Goal: Information Seeking & Learning: Learn about a topic

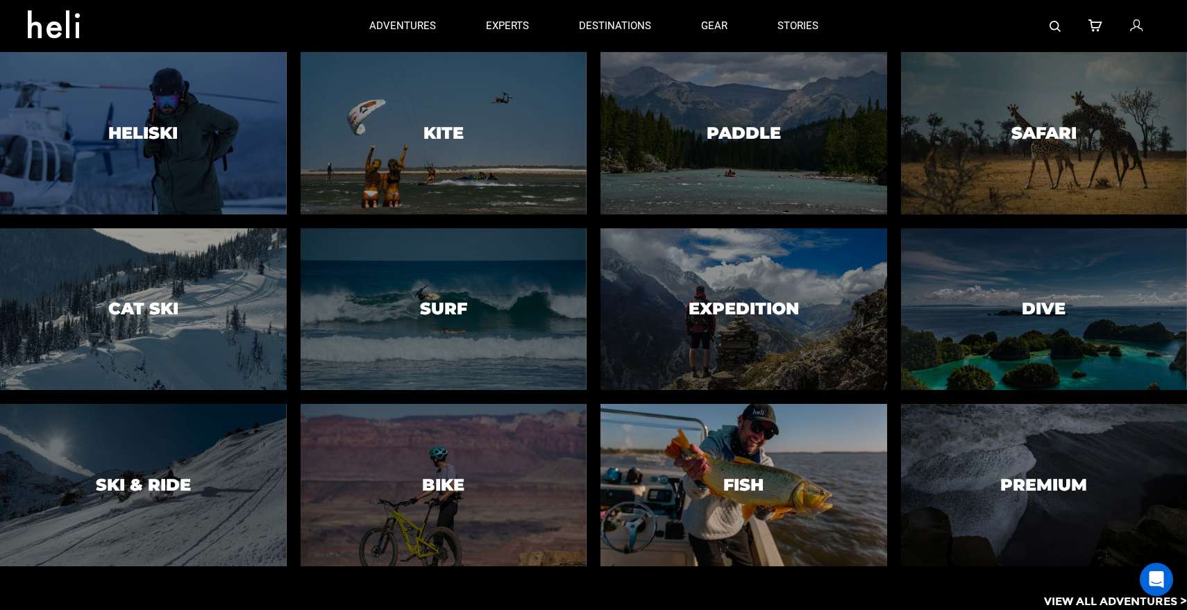
click at [734, 462] on div at bounding box center [744, 485] width 292 height 165
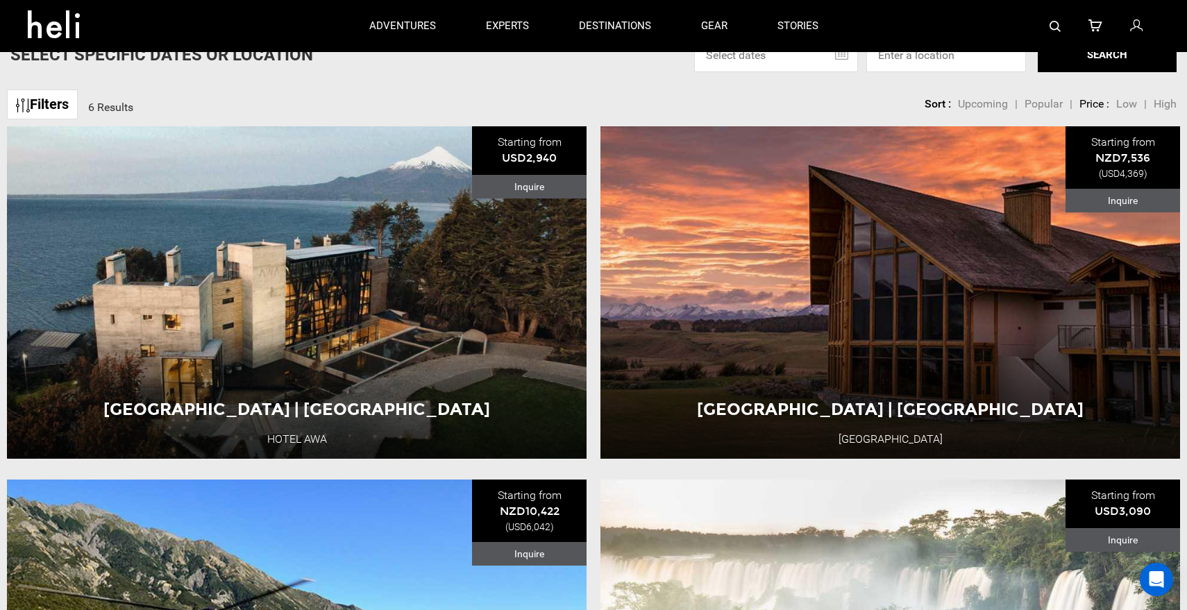
scroll to position [516, 0]
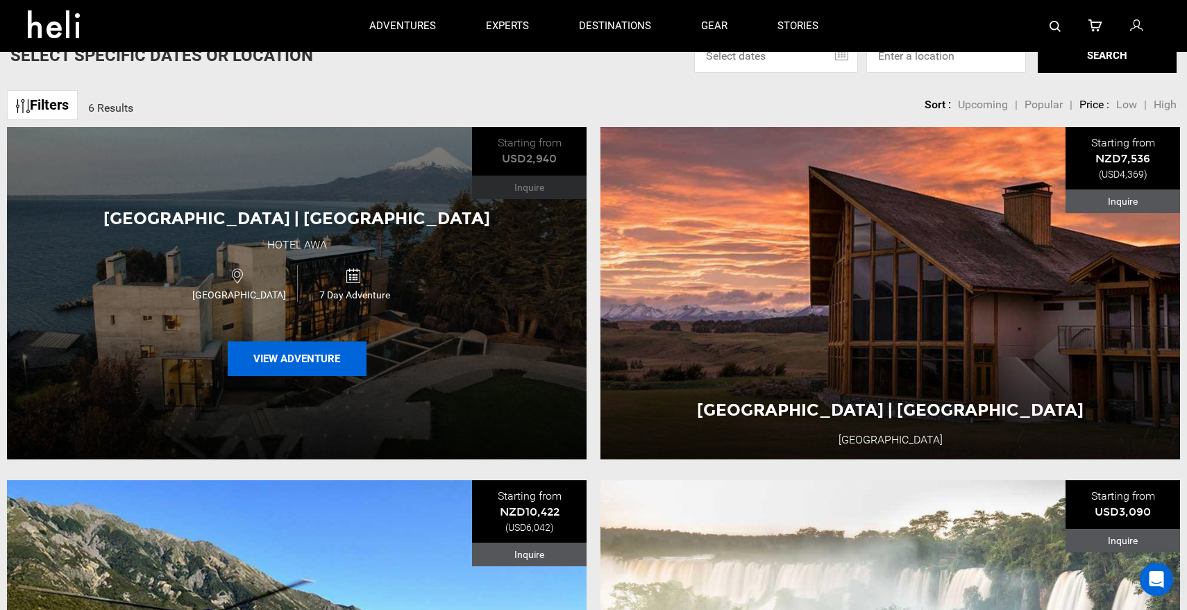
click at [321, 351] on button "View Adventure" at bounding box center [297, 359] width 139 height 35
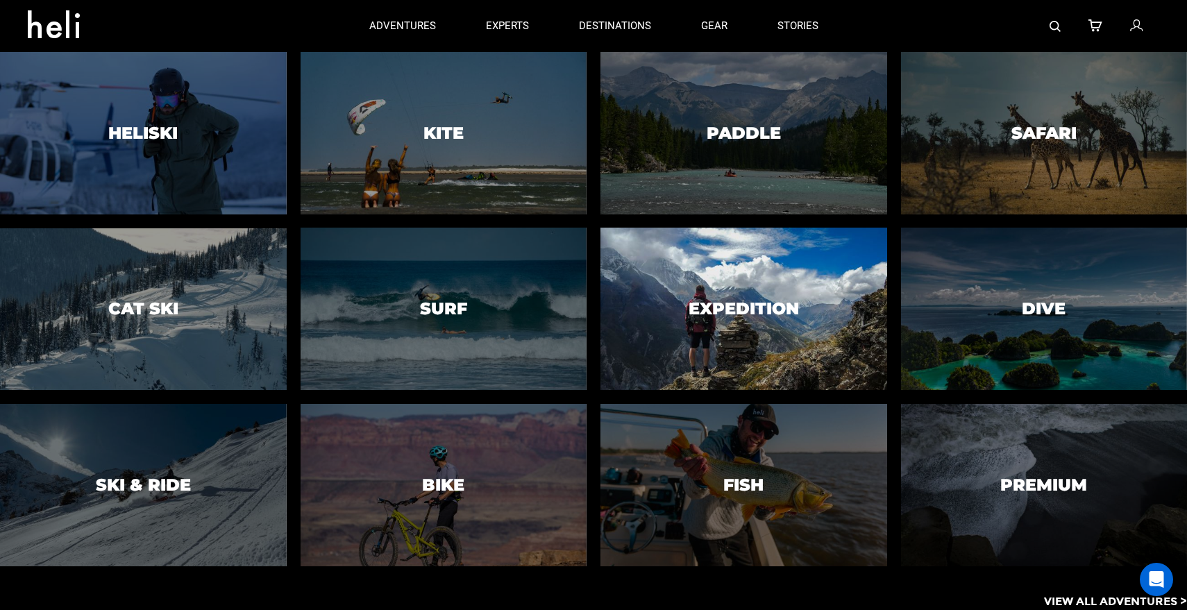
click at [804, 308] on div at bounding box center [744, 308] width 292 height 165
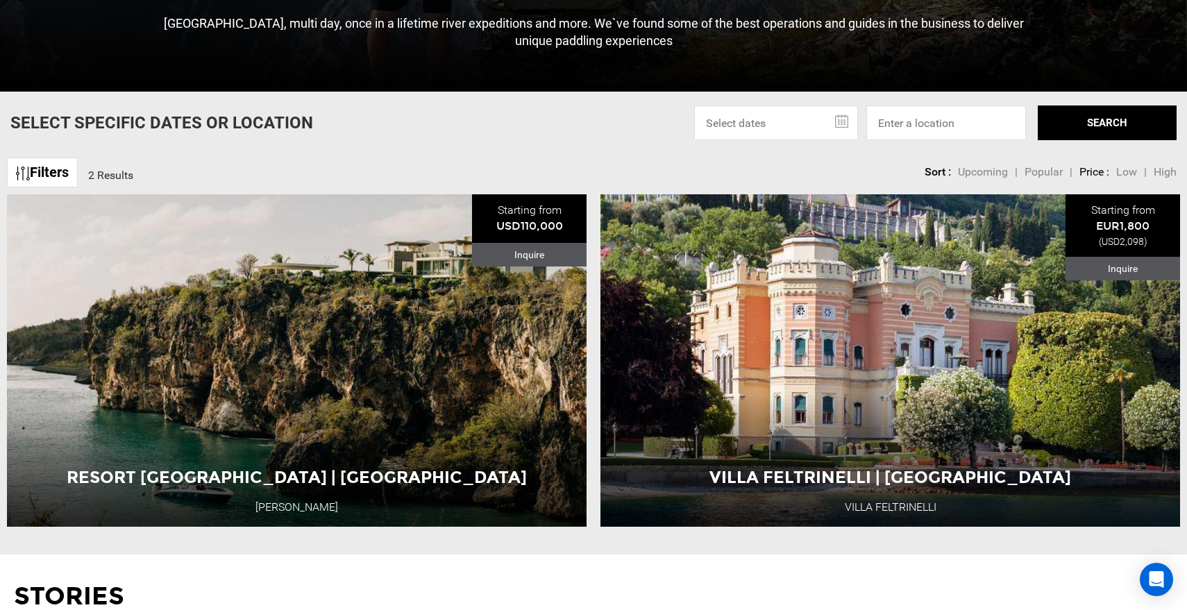
scroll to position [495, 0]
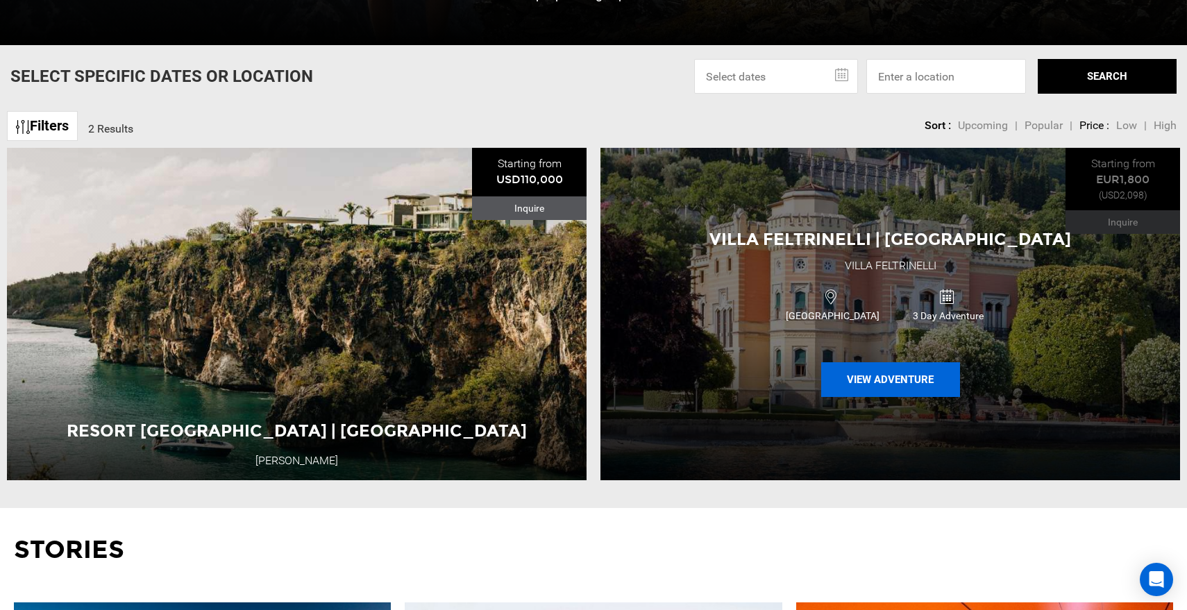
click at [886, 385] on button "View Adventure" at bounding box center [890, 379] width 139 height 35
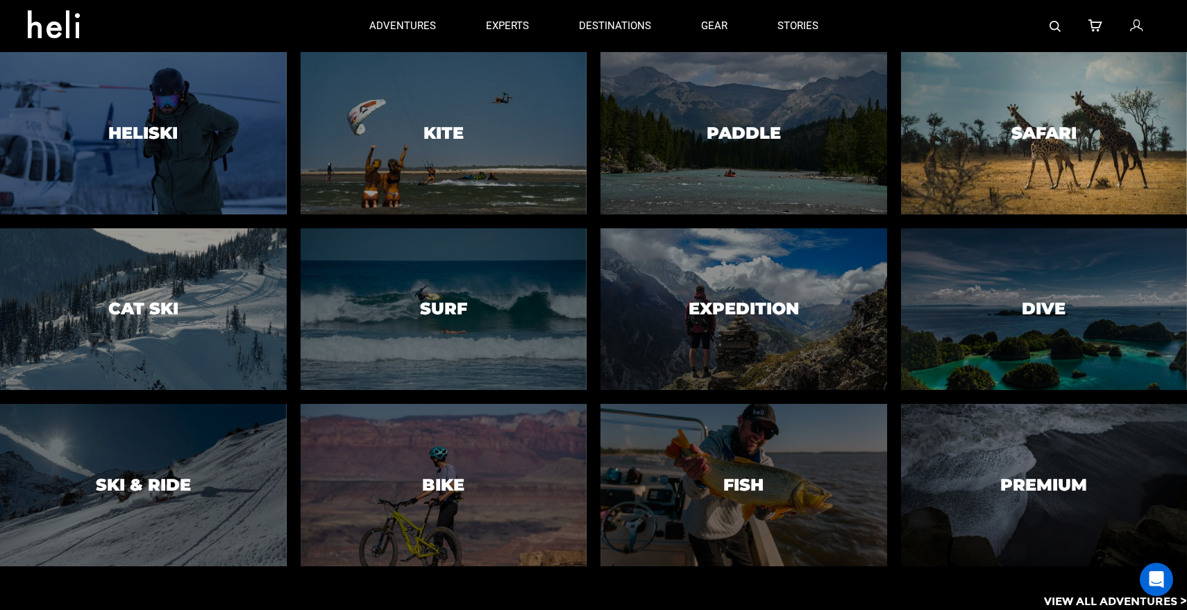
click at [1056, 143] on div at bounding box center [1044, 133] width 292 height 165
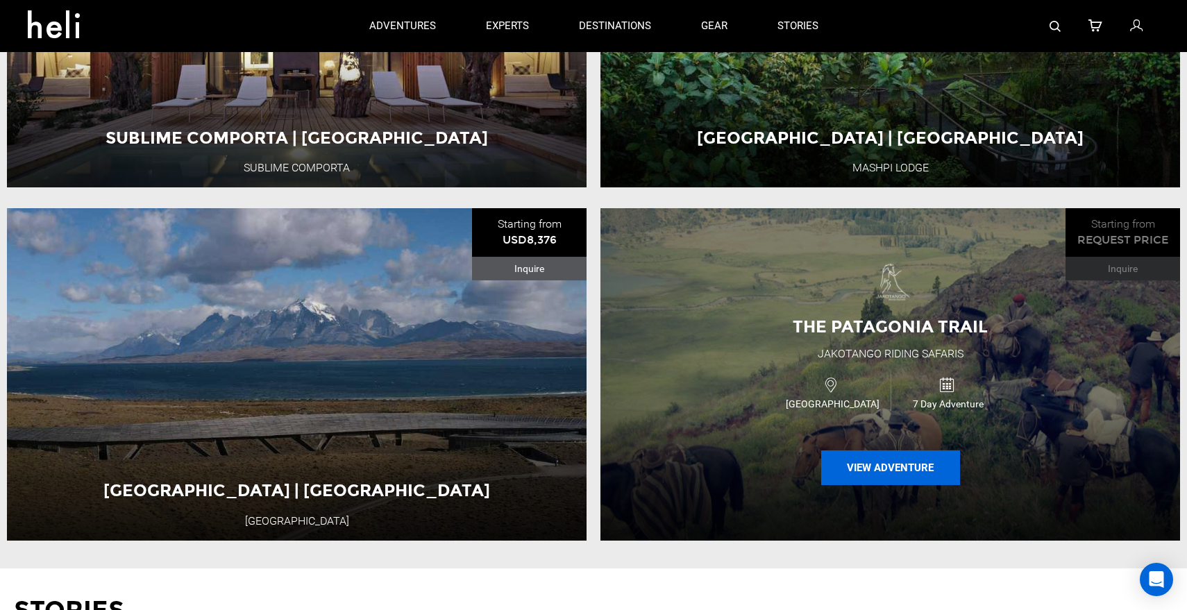
scroll to position [783, 0]
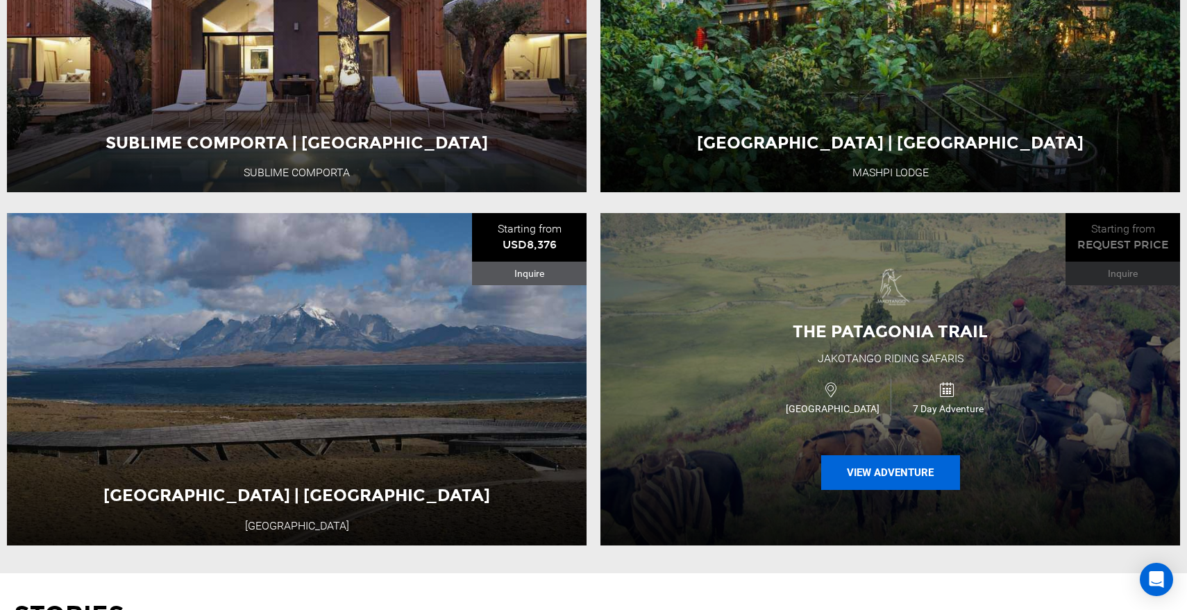
click at [882, 479] on button "View Adventure" at bounding box center [890, 472] width 139 height 35
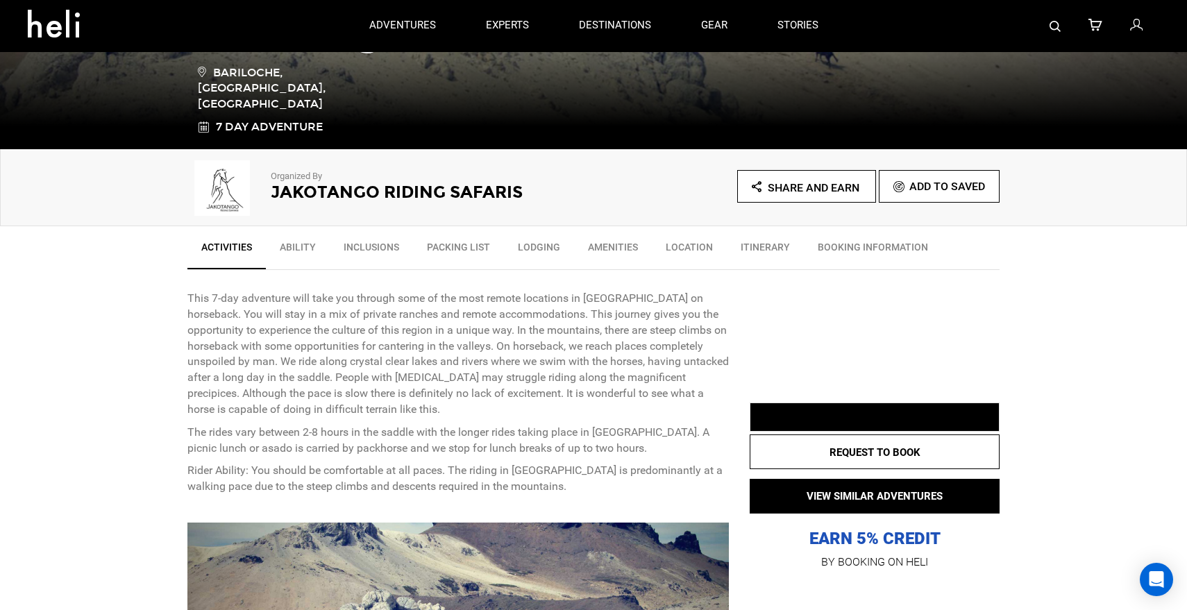
scroll to position [256, 0]
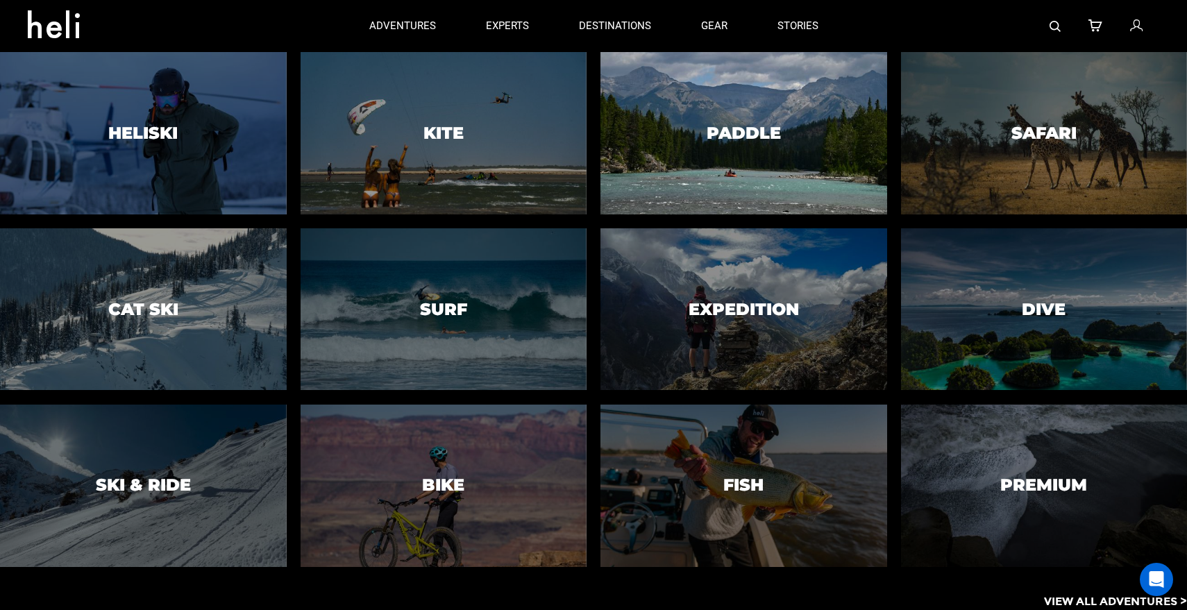
click at [721, 128] on h3 "Paddle" at bounding box center [744, 133] width 74 height 18
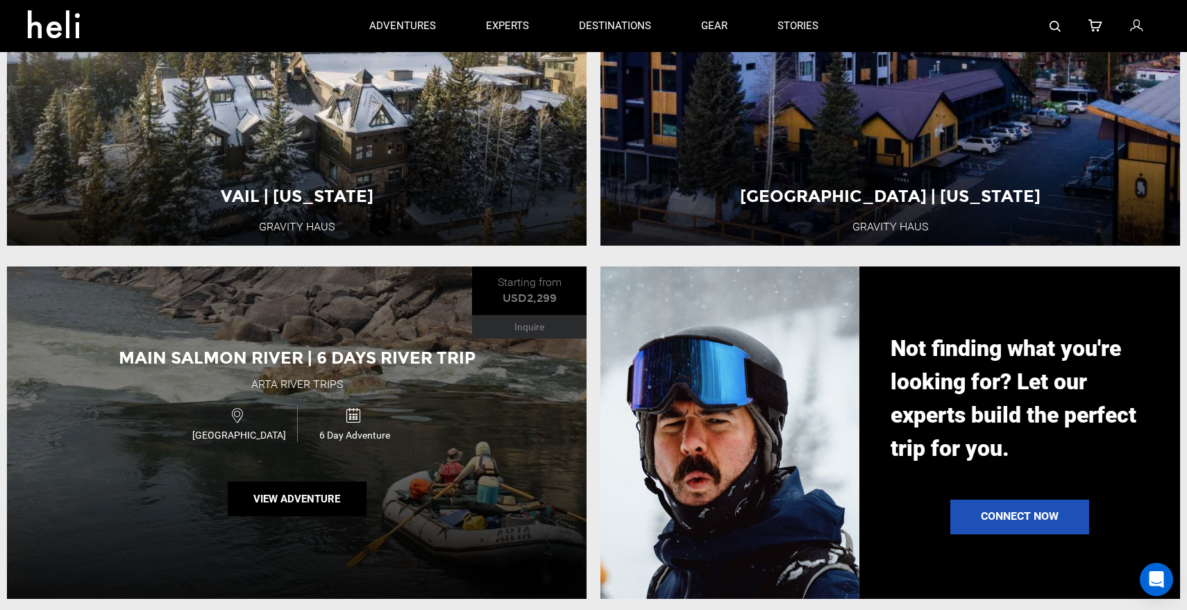
scroll to position [1434, 0]
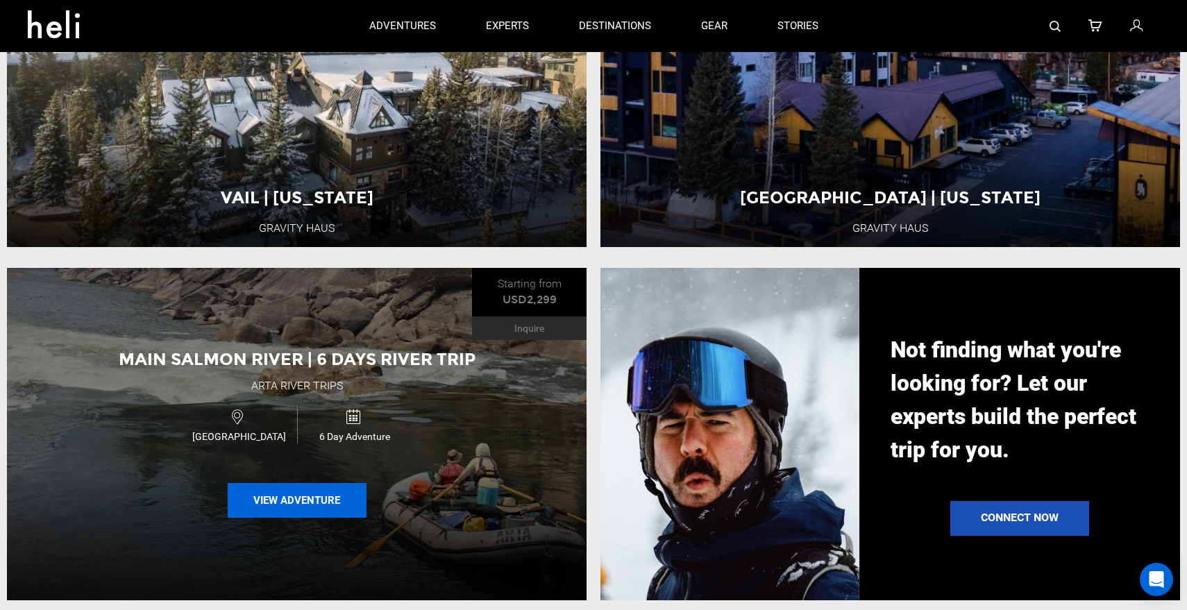
click at [322, 509] on button "View Adventure" at bounding box center [297, 500] width 139 height 35
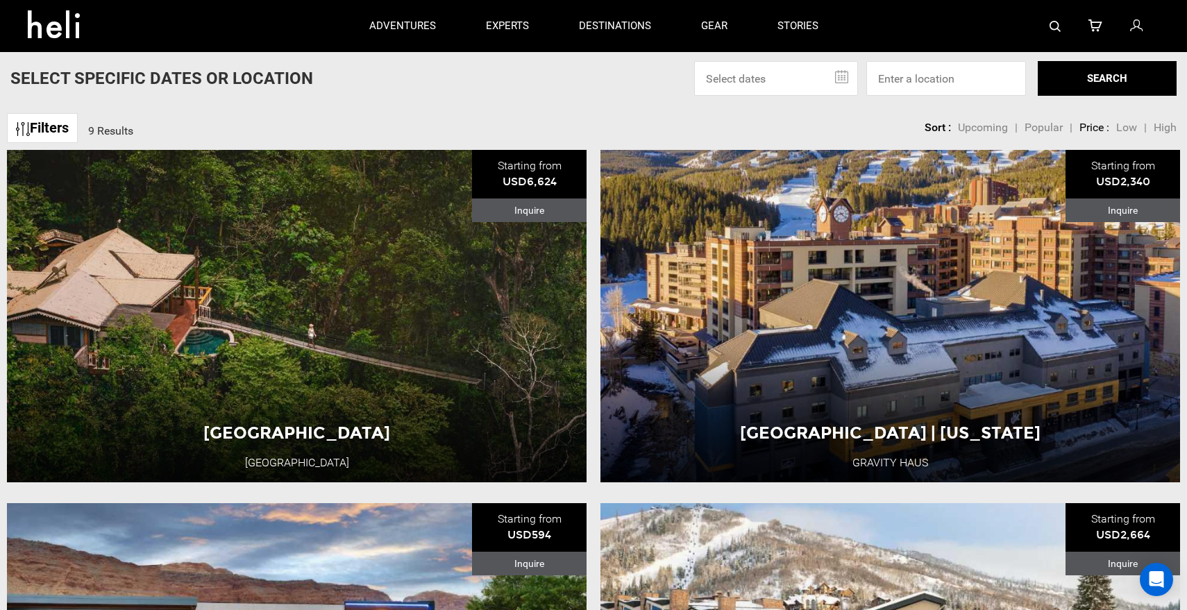
scroll to position [494, 0]
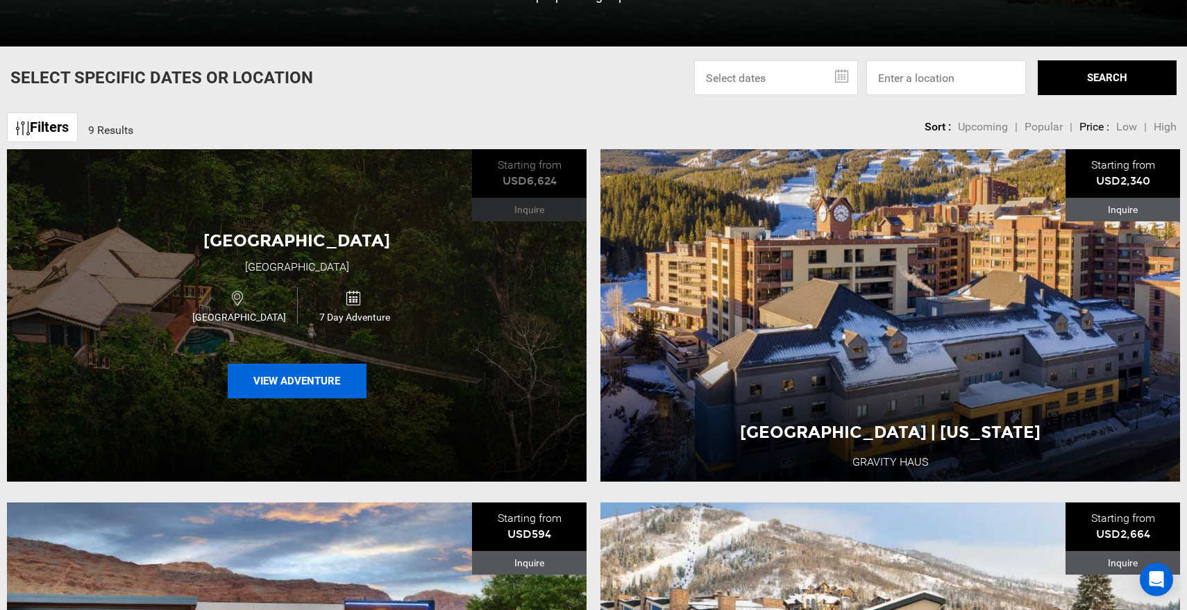
click at [324, 383] on button "View Adventure" at bounding box center [297, 381] width 139 height 35
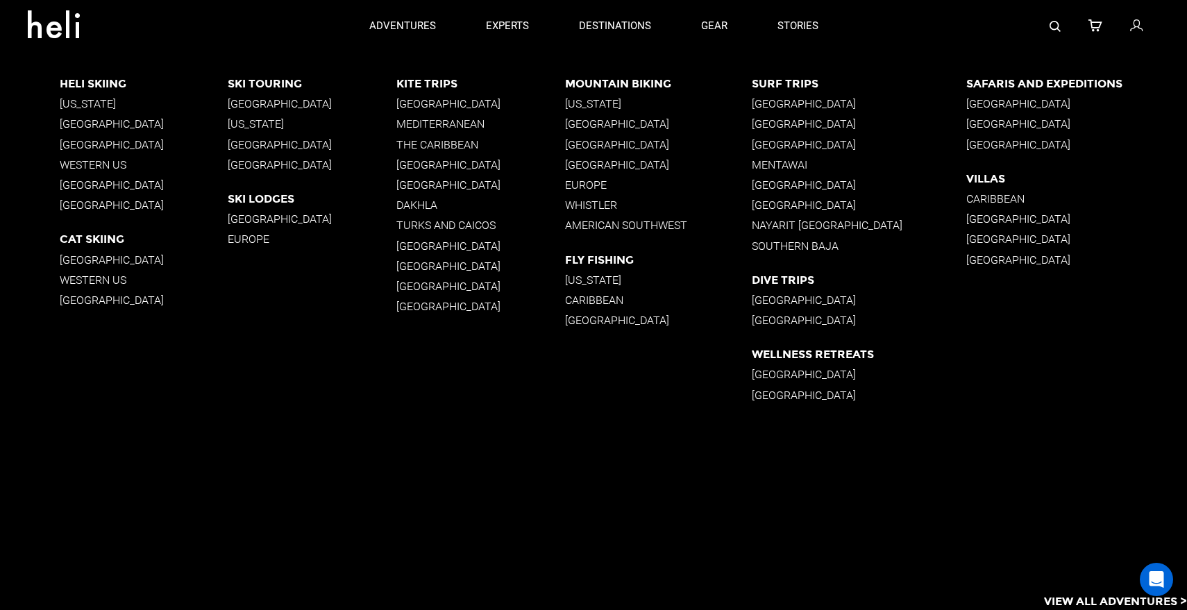
click at [112, 186] on p "[GEOGRAPHIC_DATA]" at bounding box center [144, 184] width 169 height 13
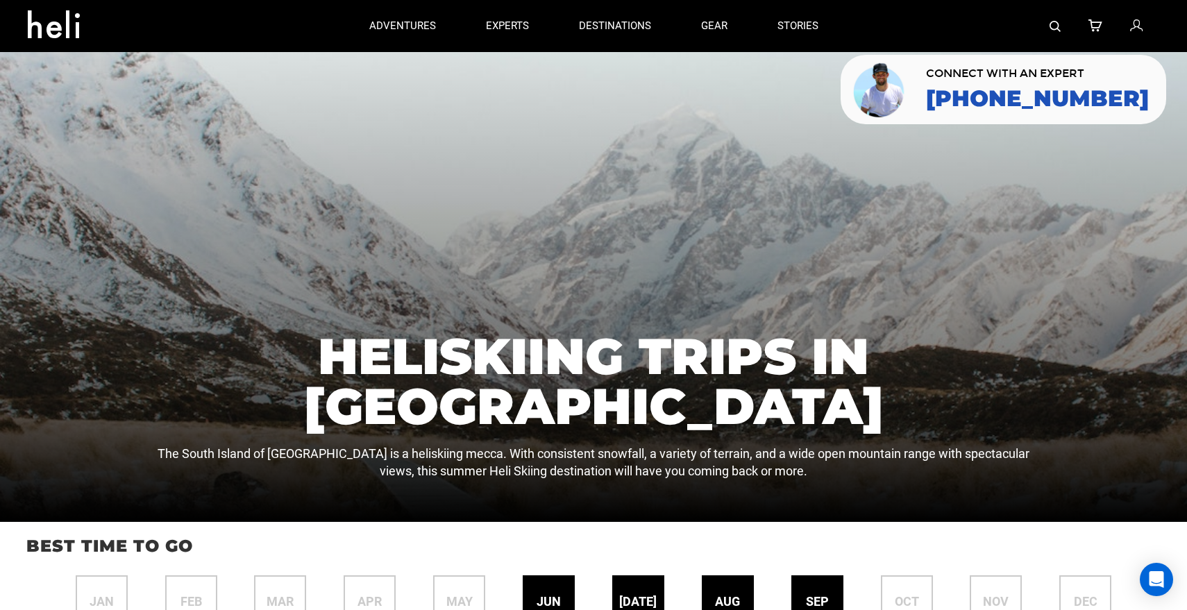
scroll to position [1, 0]
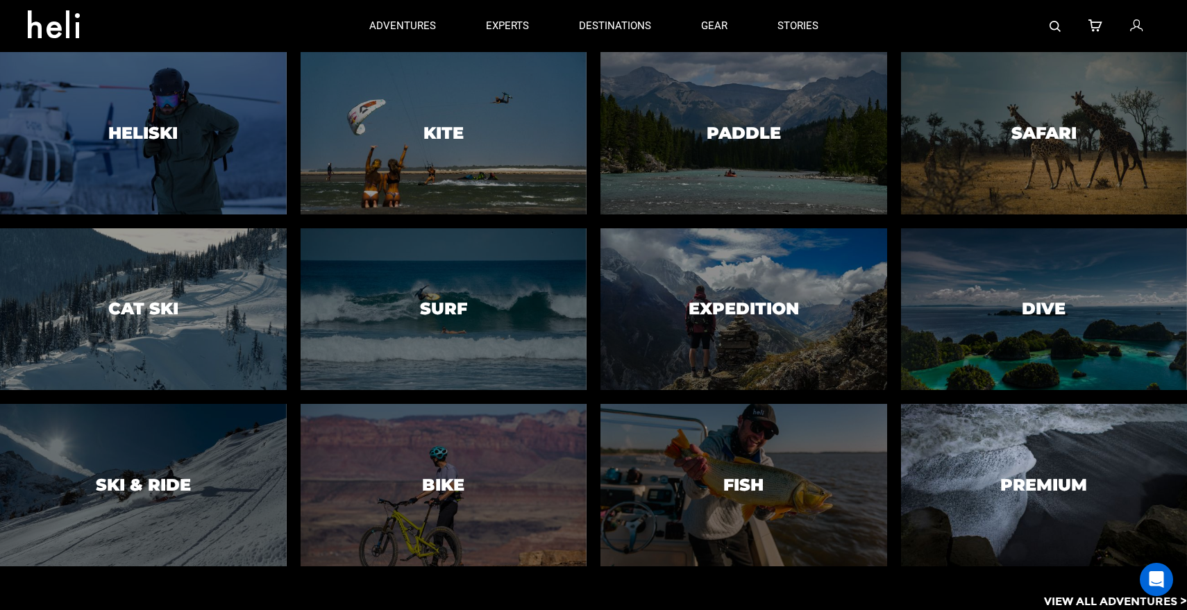
click at [996, 489] on div at bounding box center [1044, 485] width 292 height 165
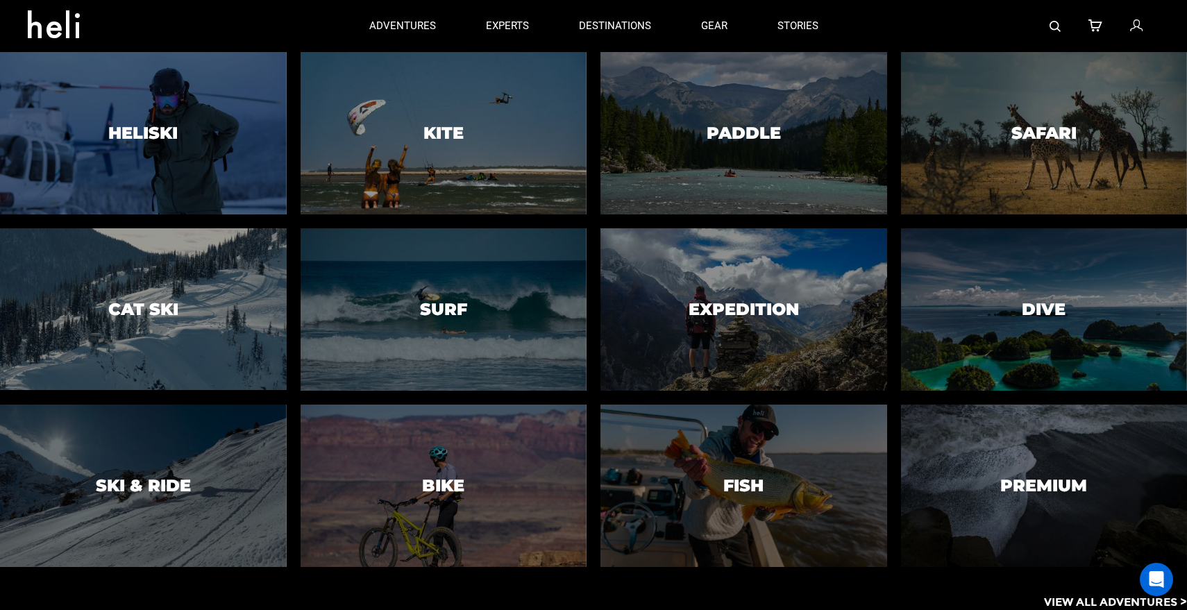
click at [53, 31] on icon at bounding box center [59, 20] width 62 height 22
